Goal: Information Seeking & Learning: Learn about a topic

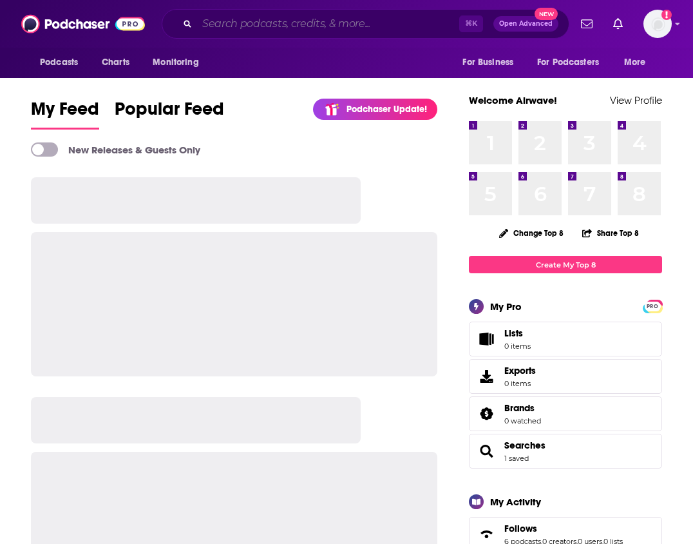
click at [329, 21] on input "Search podcasts, credits, & more..." at bounding box center [328, 24] width 262 height 21
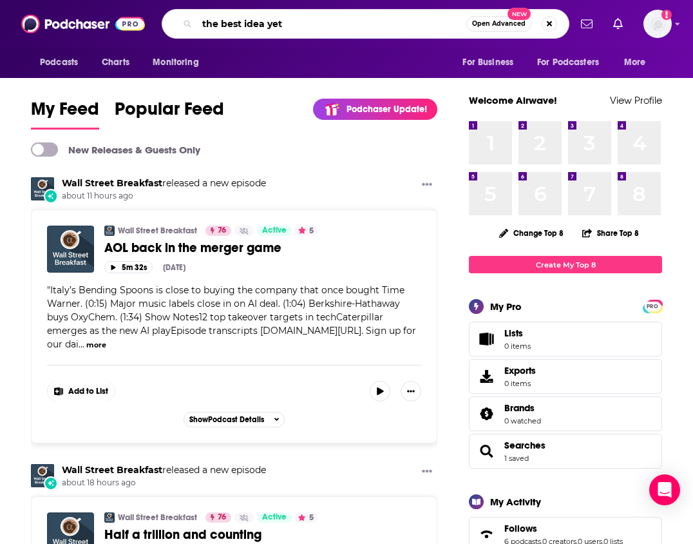
type input "the best idea yet"
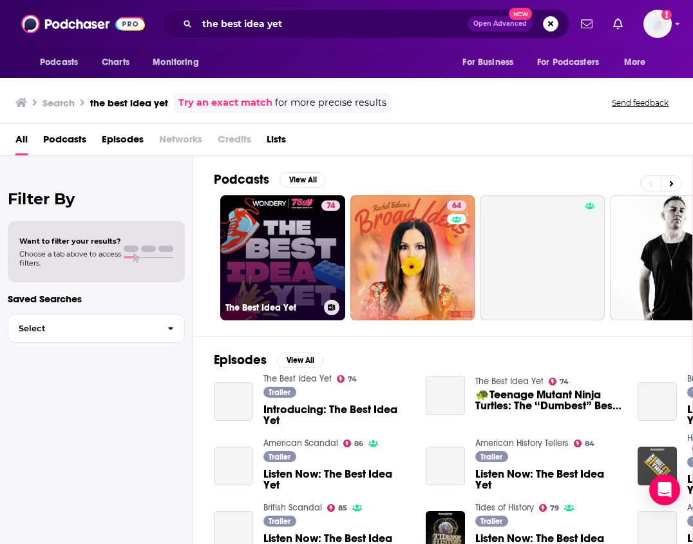
click at [301, 275] on link "74 The Best Idea Yet" at bounding box center [282, 257] width 125 height 125
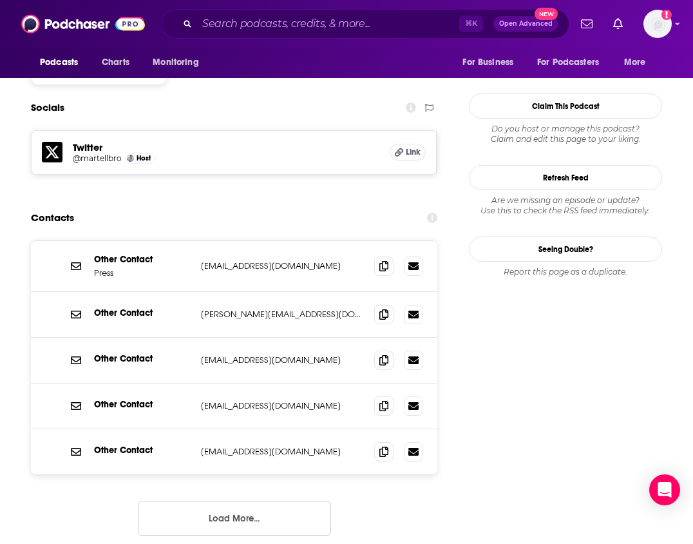
scroll to position [1111, 0]
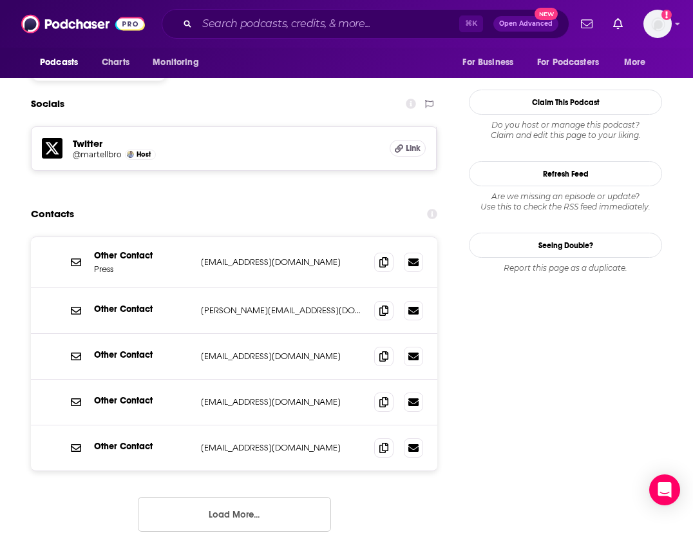
click at [242, 497] on button "Load More..." at bounding box center [234, 514] width 193 height 35
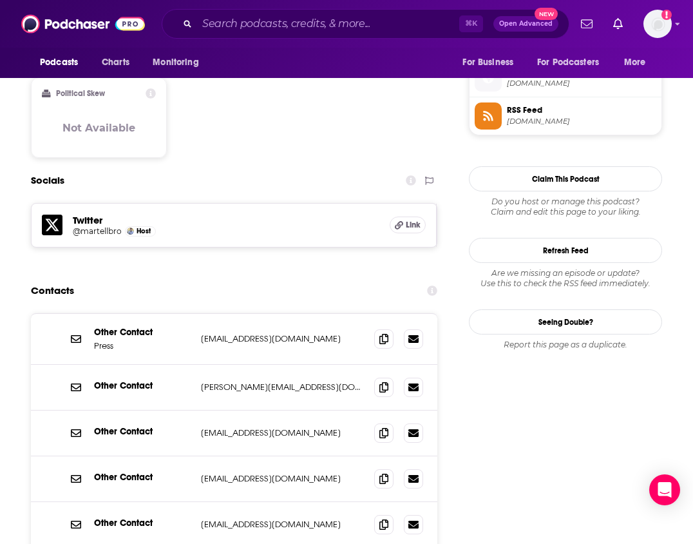
scroll to position [1031, 0]
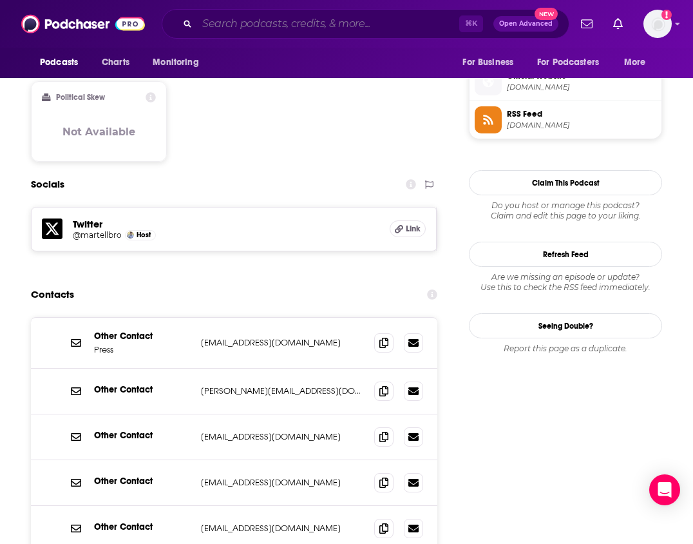
click at [407, 18] on input "Search podcasts, credits, & more..." at bounding box center [328, 24] width 262 height 21
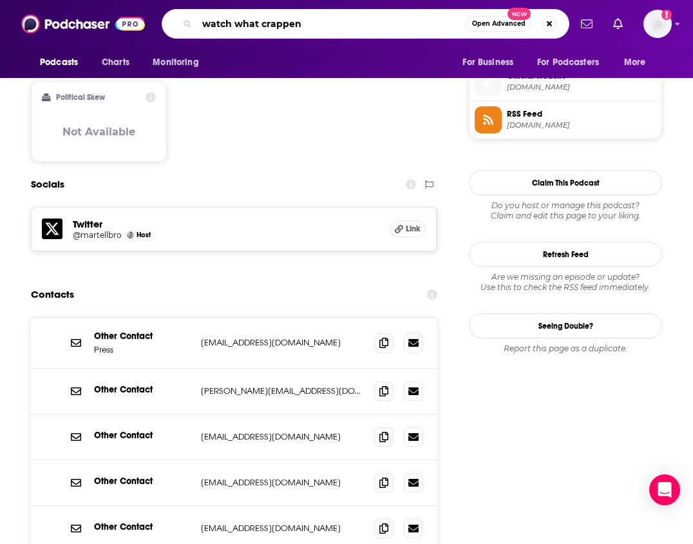
type input "watch what crappens"
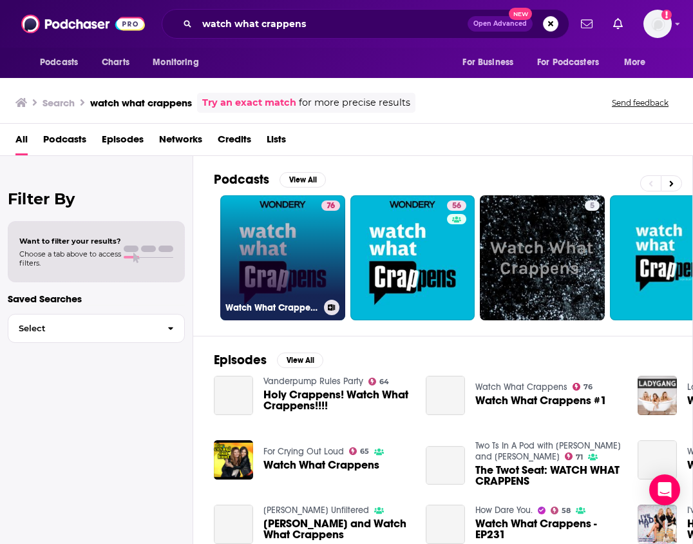
click at [291, 234] on link "76 Watch What Crappens" at bounding box center [282, 257] width 125 height 125
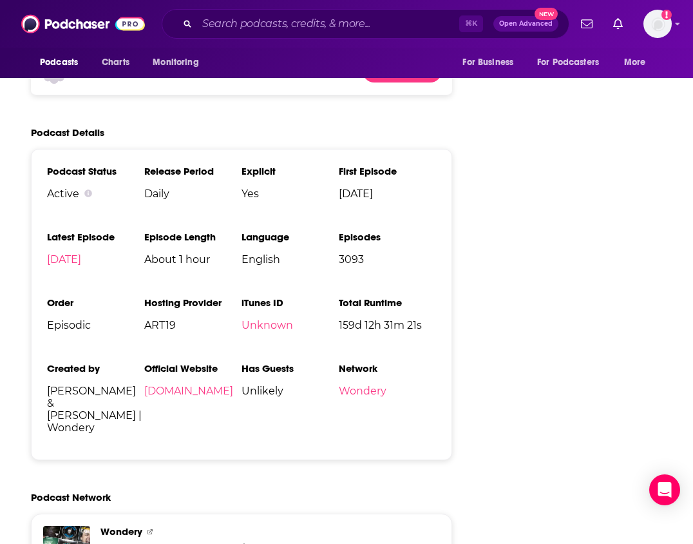
scroll to position [2176, 0]
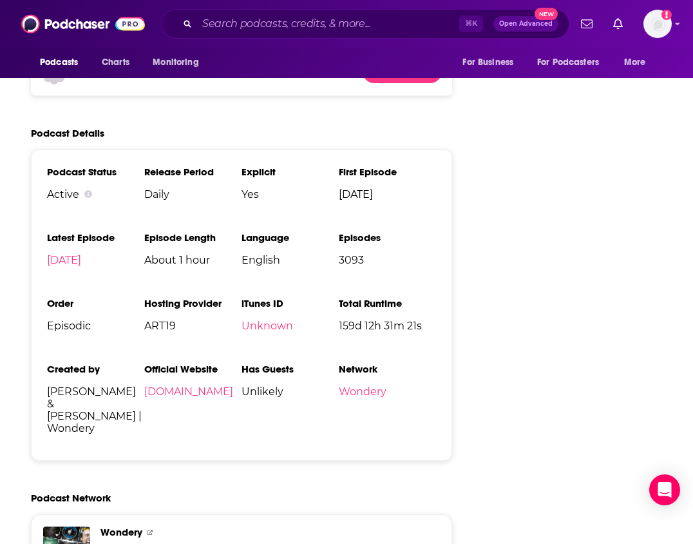
click at [274, 363] on h3 "Has Guests" at bounding box center [290, 369] width 97 height 12
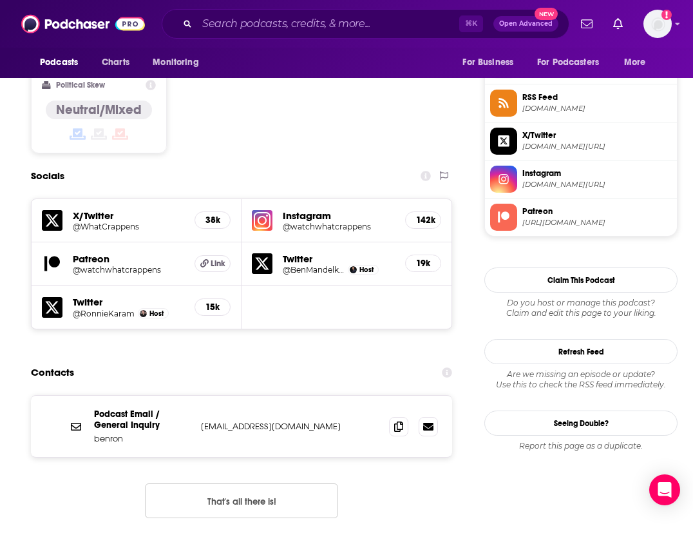
scroll to position [1102, 0]
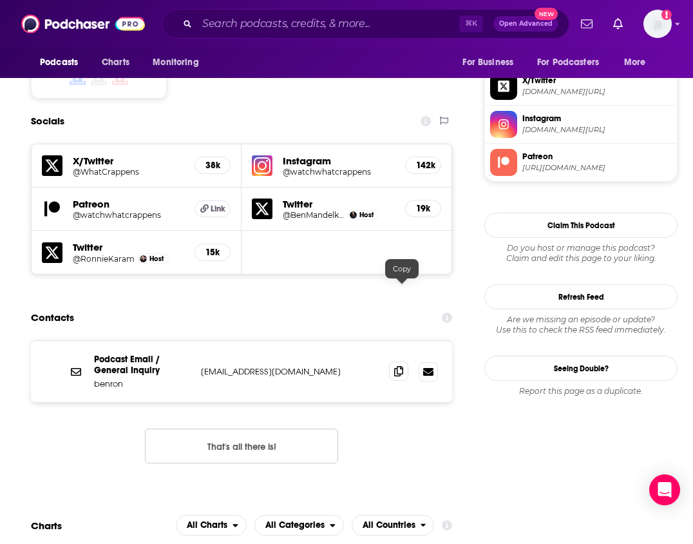
click at [401, 361] on span at bounding box center [398, 370] width 19 height 19
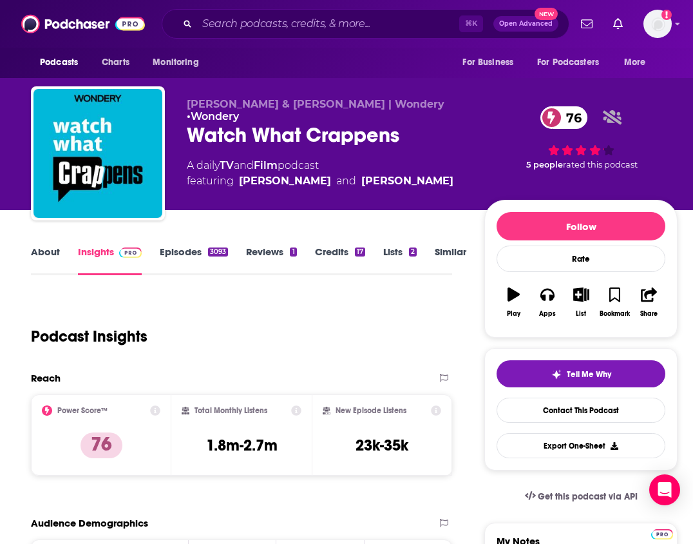
scroll to position [0, 0]
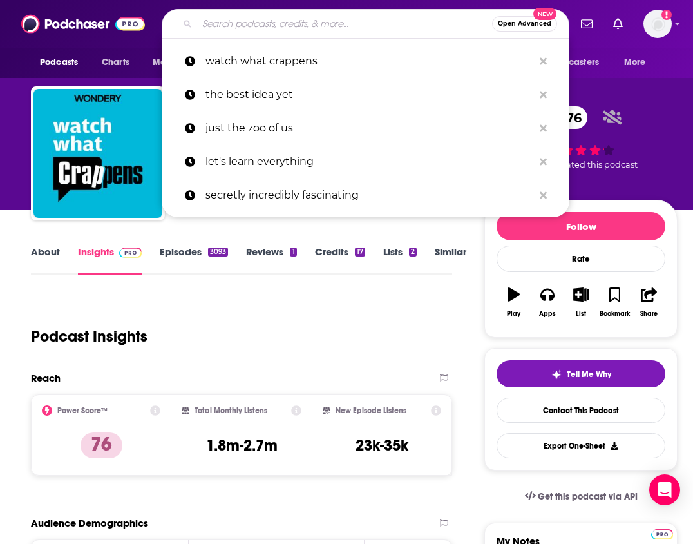
click at [325, 19] on input "Search podcasts, credits, & more..." at bounding box center [344, 24] width 295 height 21
click at [262, 21] on input "Search podcasts, credits, & more..." at bounding box center [344, 24] width 295 height 21
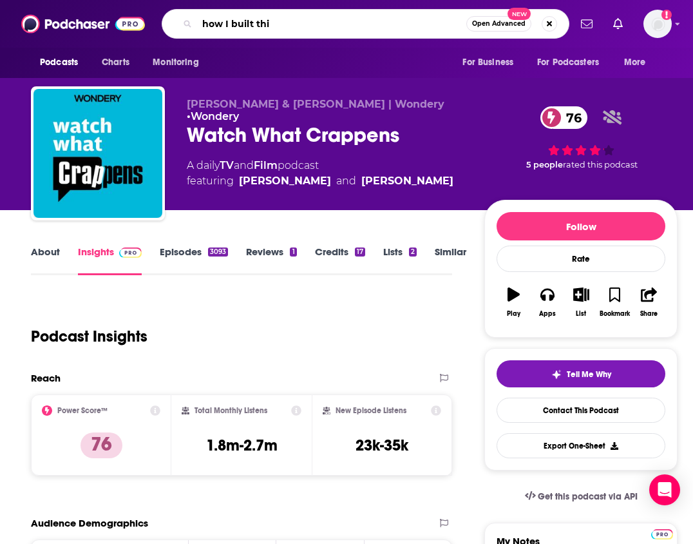
type input "how I built this"
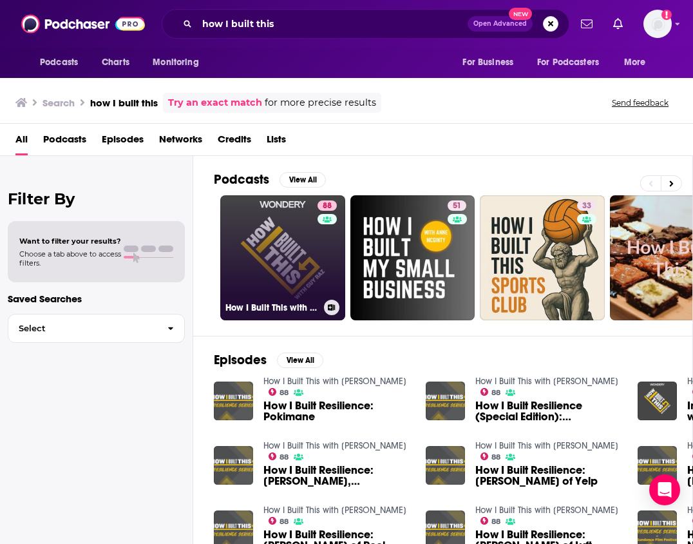
click at [311, 220] on link "88 How I Built This with Guy Raz" at bounding box center [282, 257] width 125 height 125
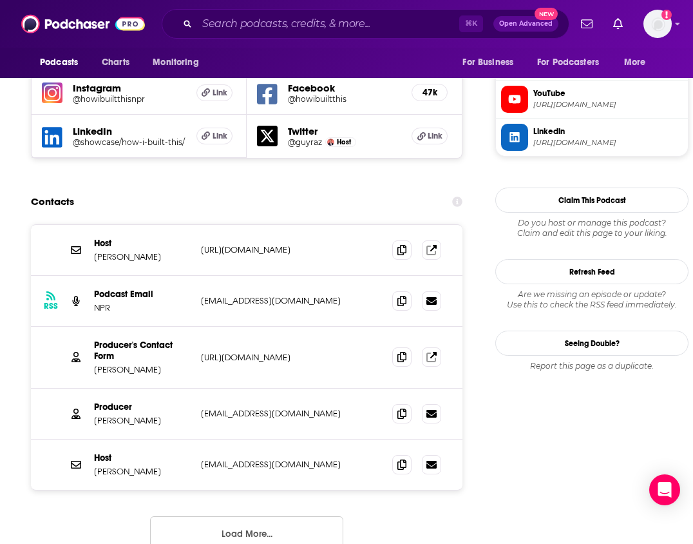
scroll to position [1192, 0]
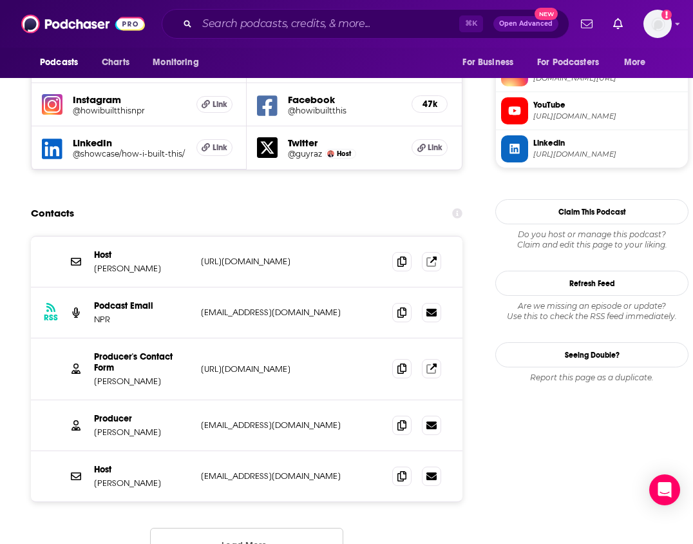
click at [251, 528] on button "Load More..." at bounding box center [246, 545] width 193 height 35
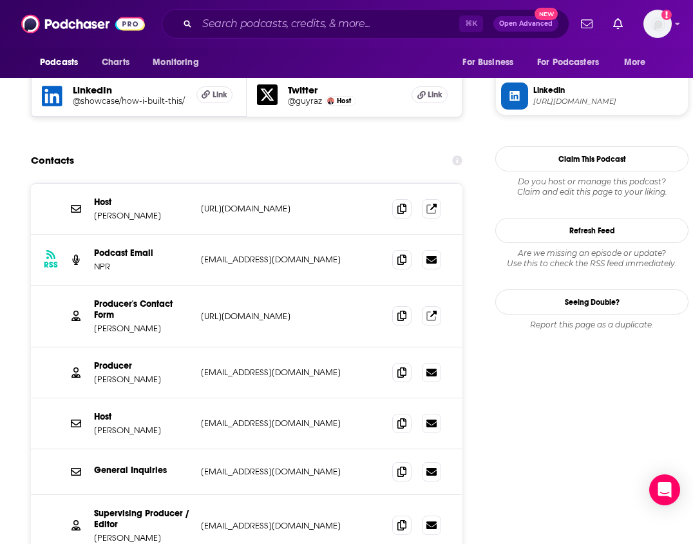
scroll to position [1242, 0]
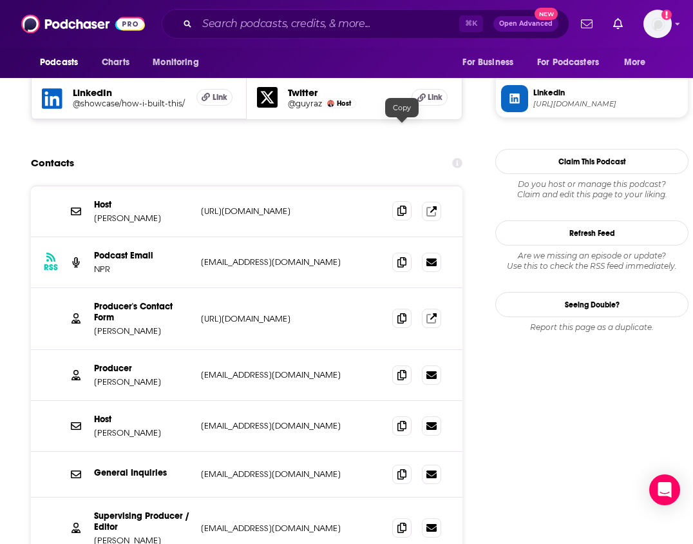
click at [395, 201] on span at bounding box center [401, 210] width 19 height 19
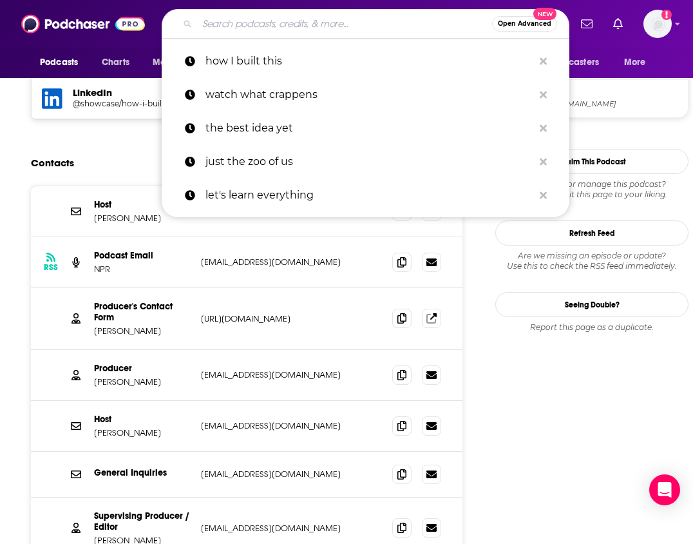
click at [282, 17] on input "Search podcasts, credits, & more..." at bounding box center [344, 24] width 295 height 21
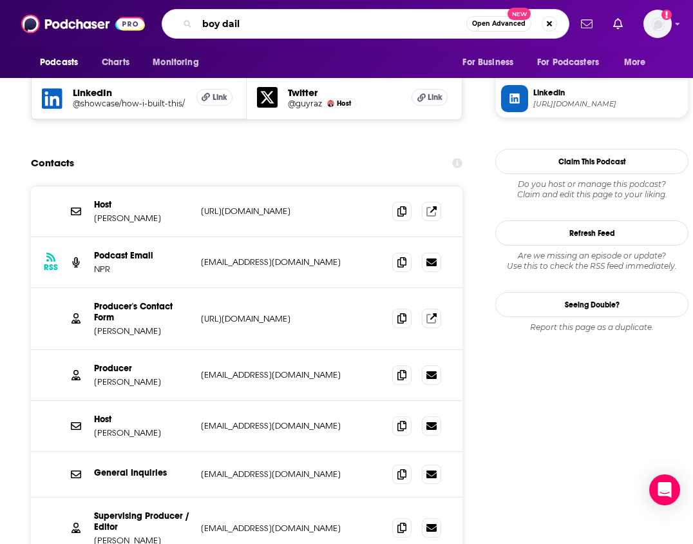
type input "boy daily"
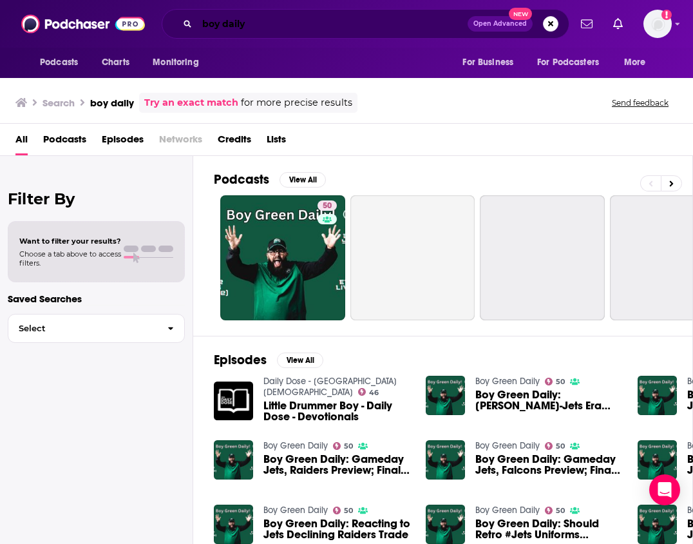
click at [202, 24] on input "boy daily" at bounding box center [332, 24] width 271 height 21
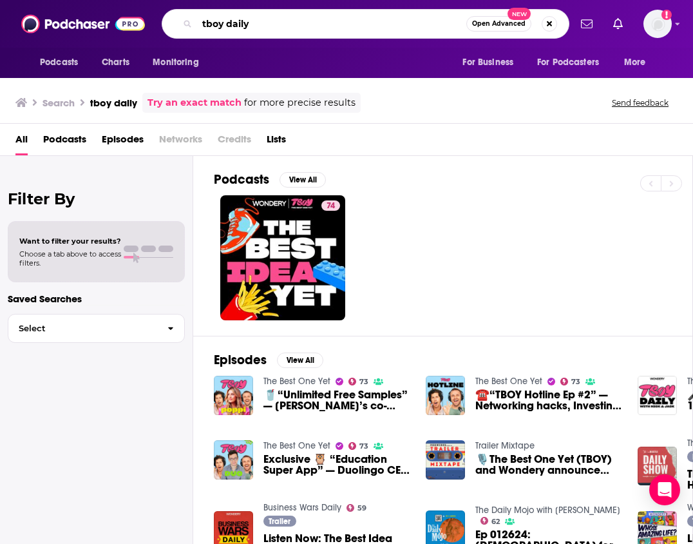
drag, startPoint x: 227, startPoint y: 26, endPoint x: 273, endPoint y: 38, distance: 47.4
click at [273, 38] on div "tboy daily Open Advanced New" at bounding box center [366, 24] width 408 height 30
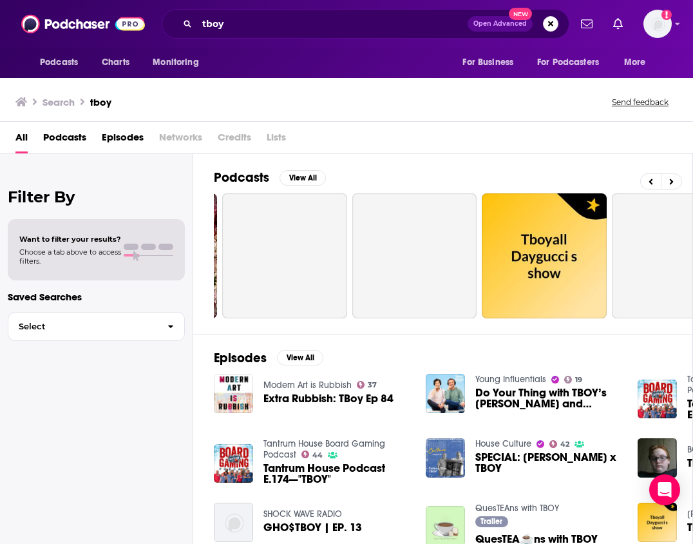
scroll to position [0, 519]
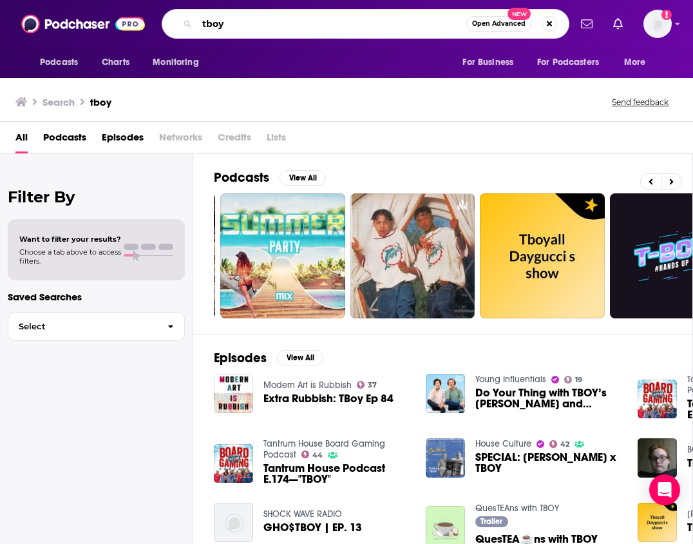
drag, startPoint x: 236, startPoint y: 29, endPoint x: 162, endPoint y: 1, distance: 79.1
click at [162, 1] on div "Podcasts Charts Monitoring tboy Open Advanced New For Business For Podcasters M…" at bounding box center [346, 24] width 693 height 48
type input "the best one yet"
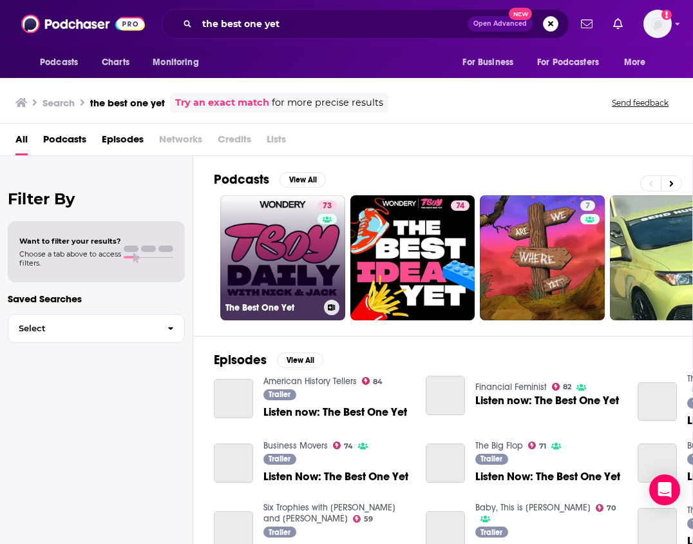
click at [252, 252] on link "73 The Best One Yet" at bounding box center [282, 257] width 125 height 125
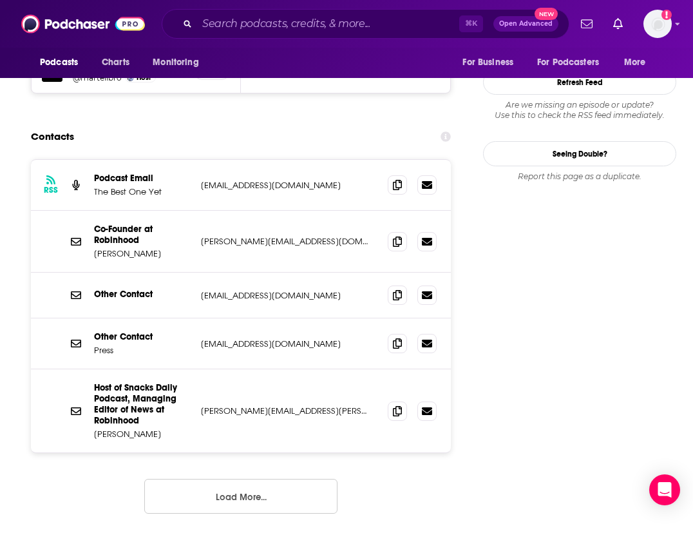
scroll to position [1275, 0]
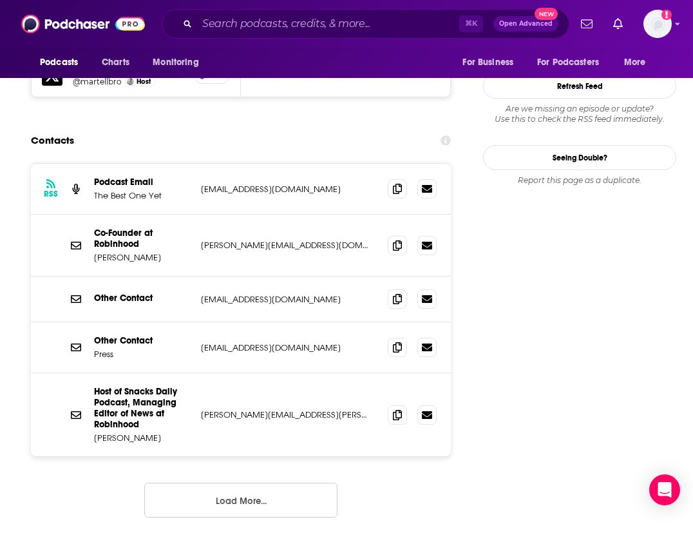
click at [263, 483] on button "Load More..." at bounding box center [240, 500] width 193 height 35
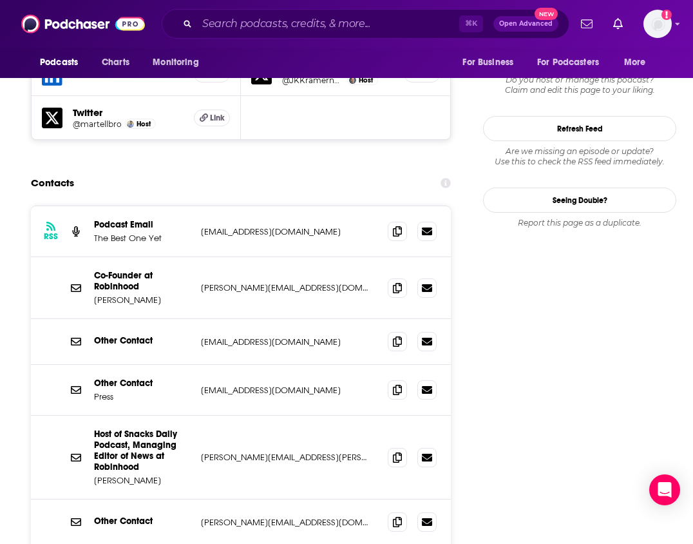
scroll to position [1236, 0]
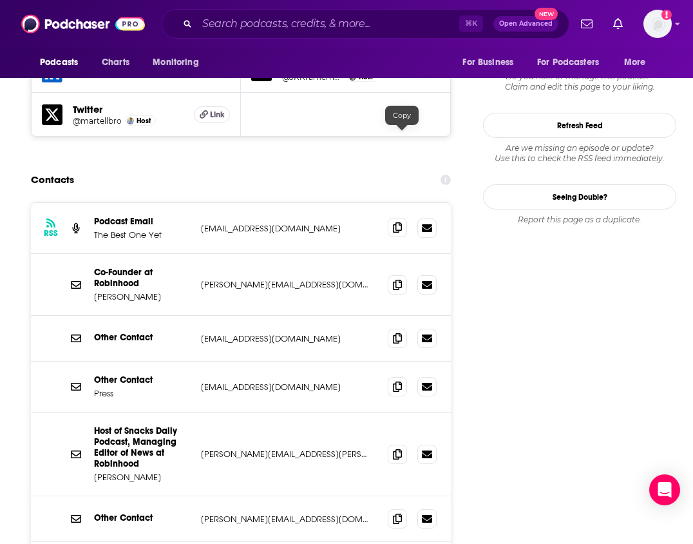
click at [399, 222] on icon at bounding box center [397, 227] width 9 height 10
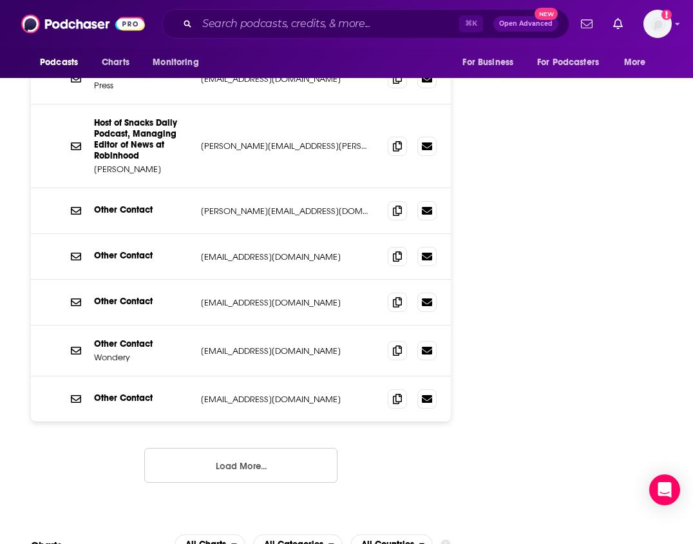
scroll to position [1555, 0]
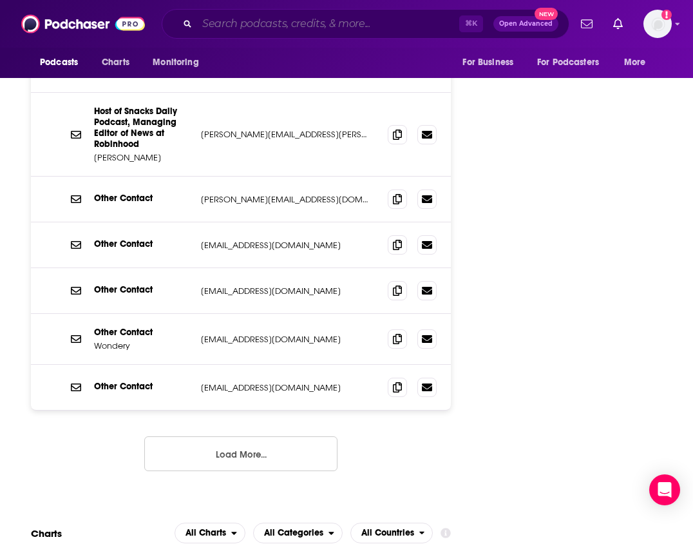
click at [355, 32] on input "Search podcasts, credits, & more..." at bounding box center [328, 24] width 262 height 21
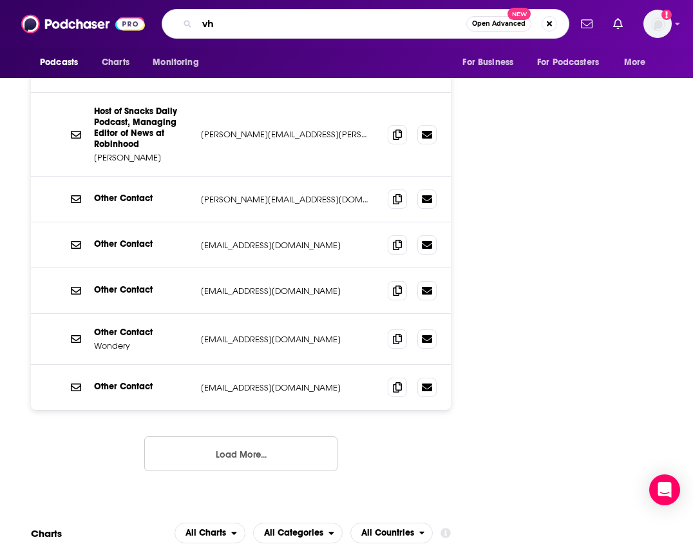
type input "v"
type input "childproof"
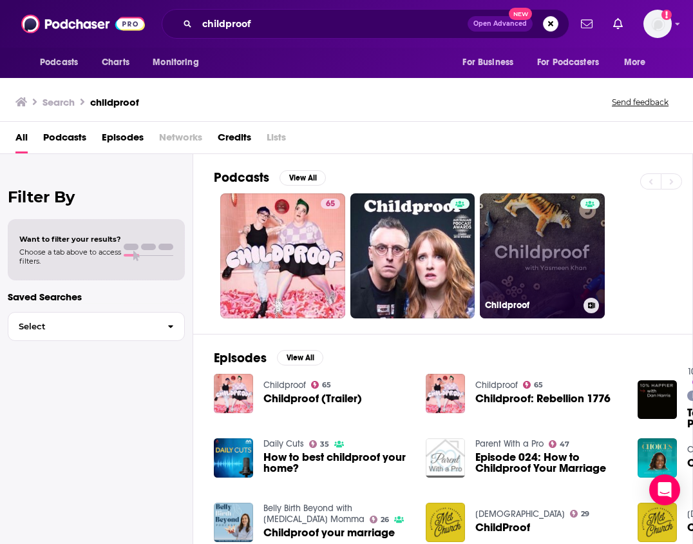
click at [546, 241] on link "Childproof" at bounding box center [542, 255] width 125 height 125
